Goal: Task Accomplishment & Management: Use online tool/utility

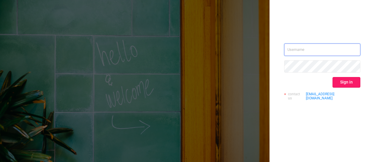
type input "[EMAIL_ADDRESS][DOMAIN_NAME]"
click at [345, 84] on button "Sign in" at bounding box center [347, 82] width 28 height 11
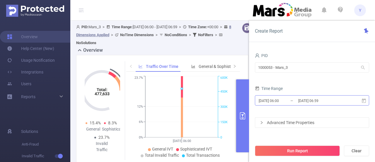
click at [300, 101] on input "[DATE] 06:59" at bounding box center [321, 100] width 47 height 8
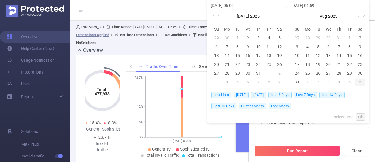
click at [266, 95] on span "[DATE]" at bounding box center [258, 94] width 15 height 6
type input "[DATE] 00:00"
type input "[DATE] 23:59"
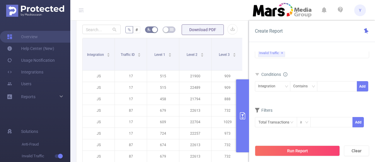
scroll to position [176, 0]
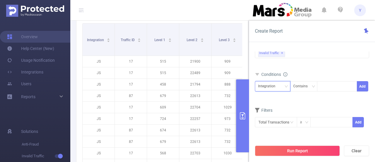
click at [277, 86] on div "Integration" at bounding box center [268, 86] width 21 height 10
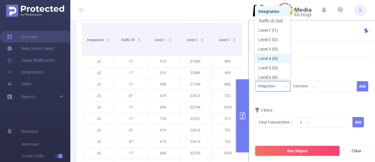
scroll to position [3, 0]
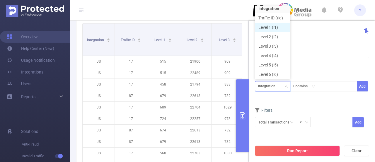
click at [274, 27] on li "Level 1 (l1)" at bounding box center [272, 27] width 35 height 9
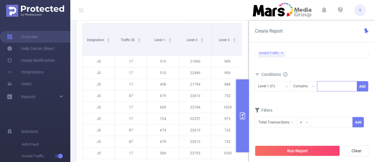
click at [327, 88] on div at bounding box center [337, 86] width 34 height 10
type input "681"
click at [337, 102] on ul "681" at bounding box center [337, 97] width 40 height 12
click at [332, 96] on li "681" at bounding box center [337, 96] width 40 height 9
click at [363, 85] on button "Add" at bounding box center [362, 86] width 11 height 10
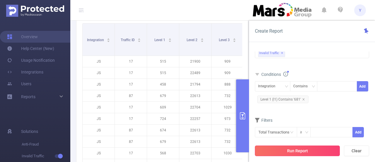
click at [281, 148] on button "Run Report" at bounding box center [297, 150] width 85 height 11
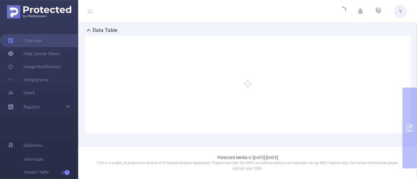
scroll to position [138, 0]
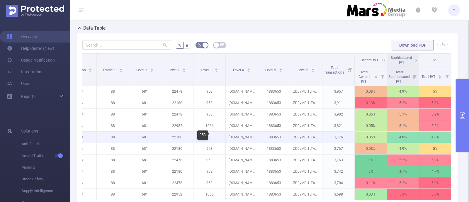
scroll to position [0, 24]
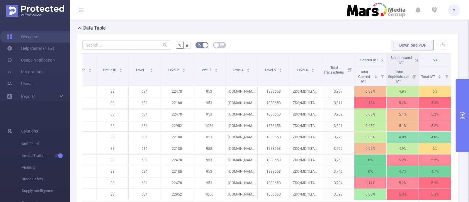
click at [375, 59] on icon at bounding box center [382, 60] width 5 height 5
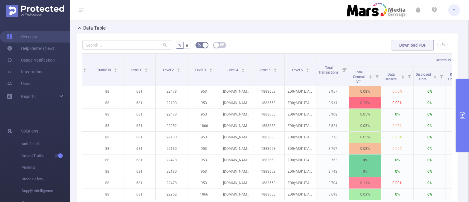
click at [375, 57] on th "General IVT" at bounding box center [445, 60] width 193 height 13
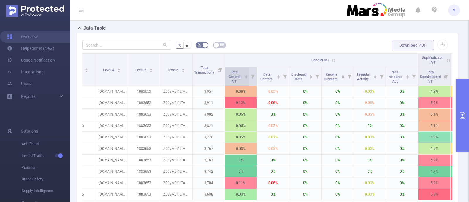
scroll to position [0, 185]
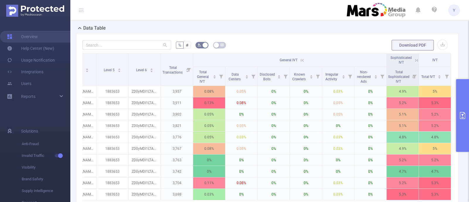
click at [301, 59] on icon at bounding box center [302, 60] width 3 height 3
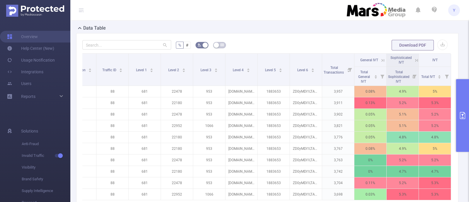
click at [375, 59] on icon at bounding box center [416, 60] width 3 height 3
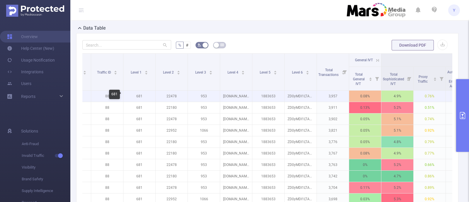
scroll to position [0, 249]
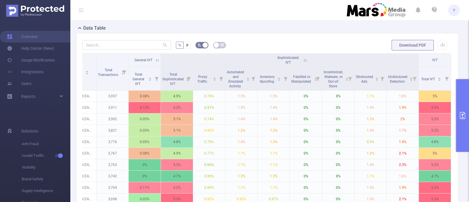
click at [304, 60] on icon at bounding box center [305, 60] width 3 height 3
